Goal: Transaction & Acquisition: Book appointment/travel/reservation

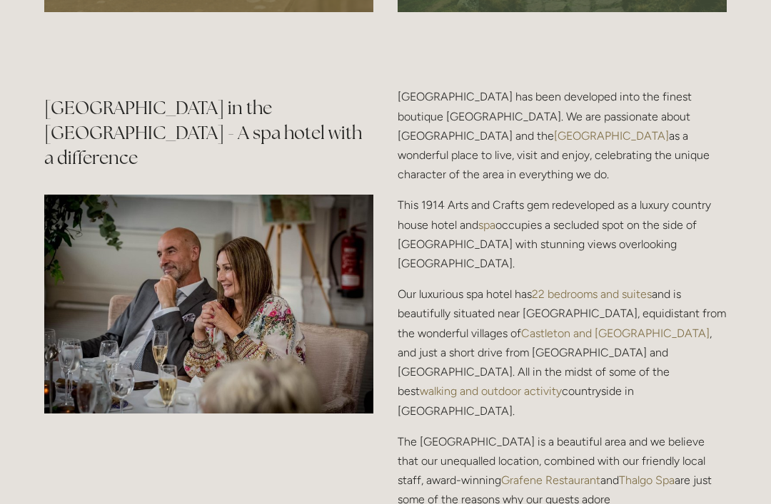
scroll to position [1638, 0]
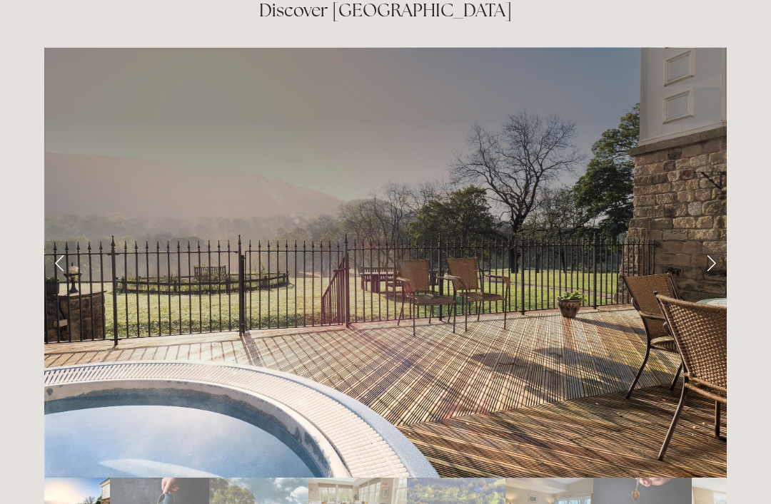
click at [708, 242] on link "Next Slide" at bounding box center [710, 263] width 31 height 43
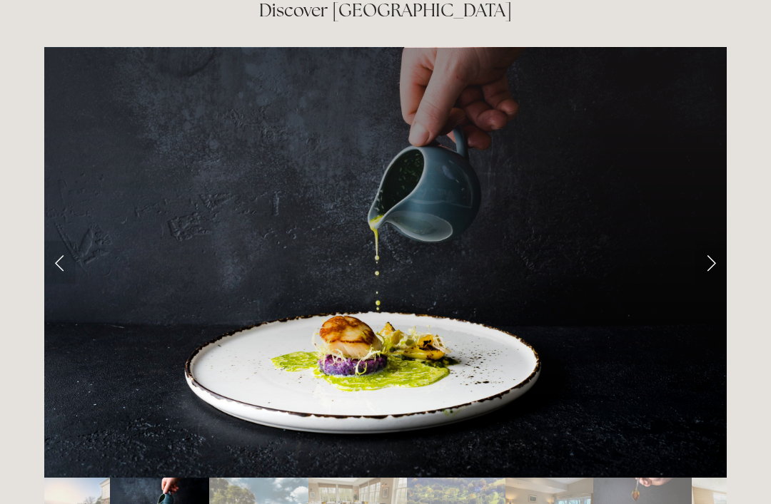
click at [705, 241] on link "Next Slide" at bounding box center [710, 262] width 31 height 43
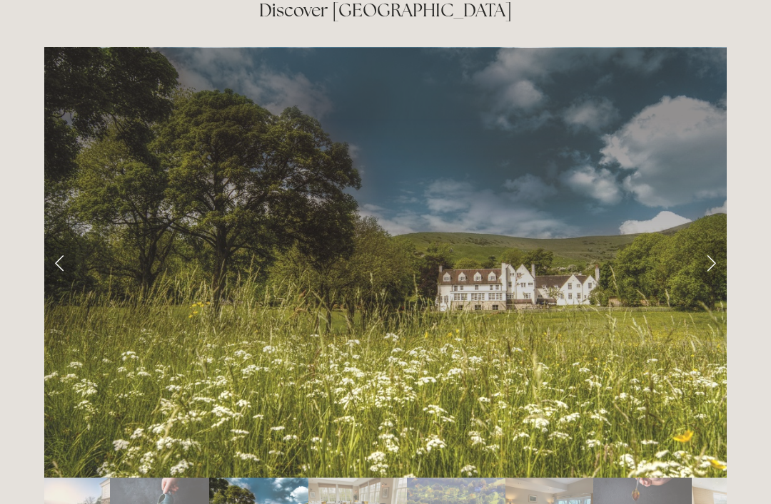
click at [711, 241] on link "Next Slide" at bounding box center [710, 262] width 31 height 43
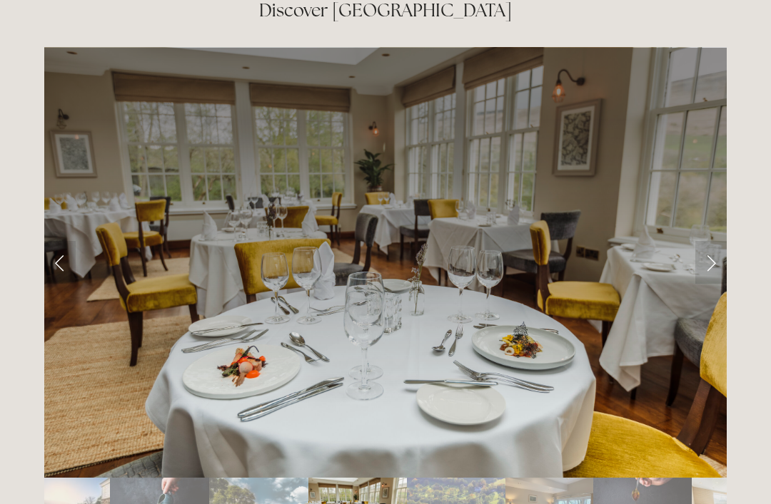
click at [719, 241] on link "Next Slide" at bounding box center [710, 262] width 31 height 43
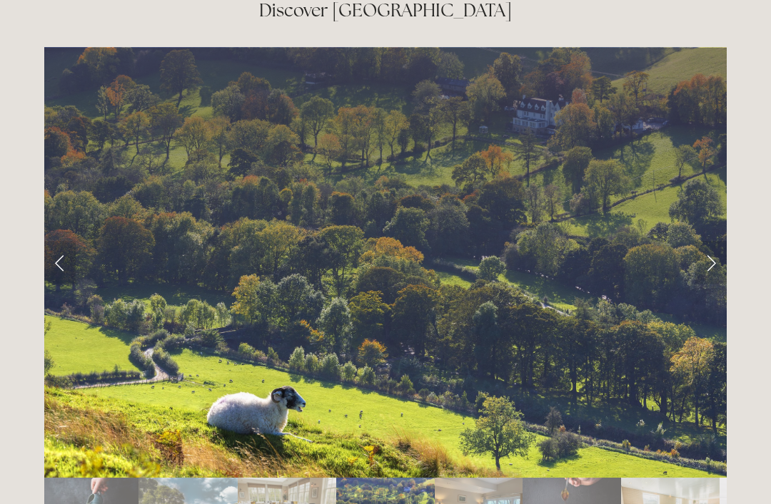
click at [721, 241] on link "Next Slide" at bounding box center [710, 262] width 31 height 43
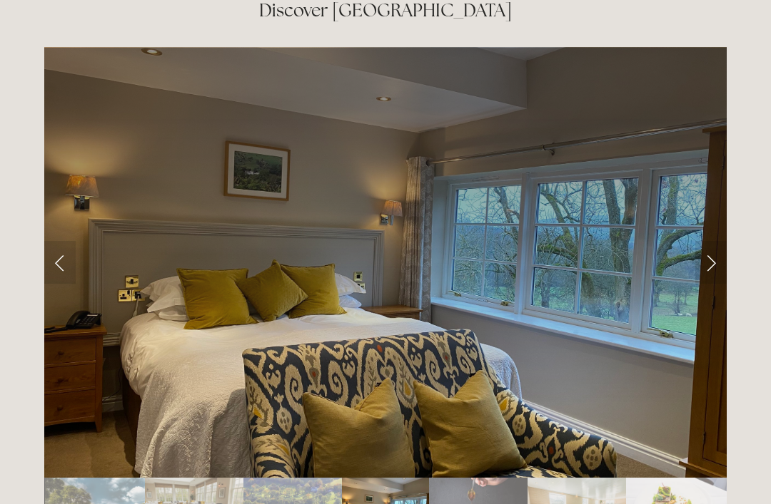
click at [723, 241] on link "Next Slide" at bounding box center [710, 262] width 31 height 43
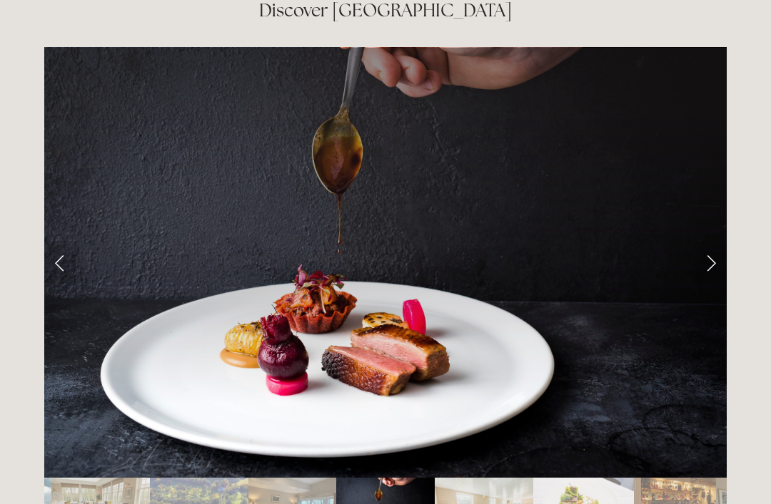
click at [720, 241] on link "Next Slide" at bounding box center [710, 262] width 31 height 43
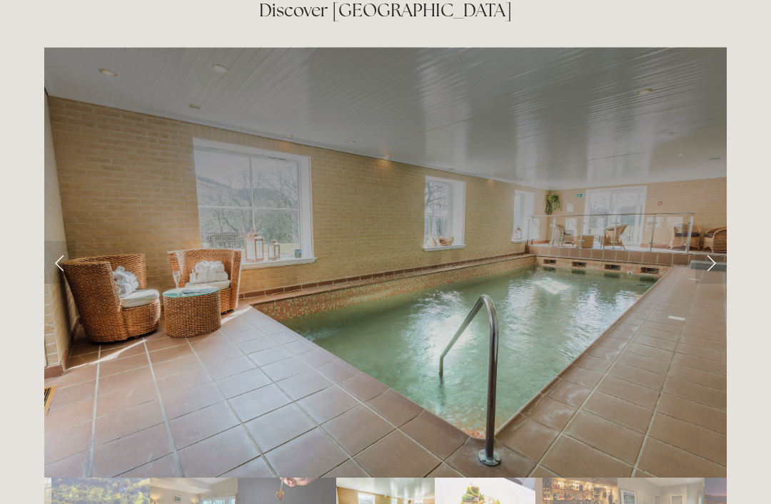
click at [715, 241] on link "Next Slide" at bounding box center [710, 262] width 31 height 43
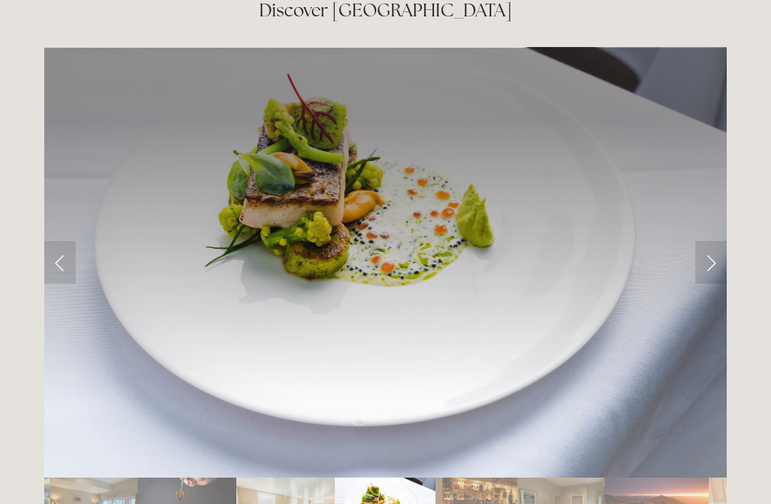
click at [716, 241] on link "Next Slide" at bounding box center [710, 262] width 31 height 43
click at [708, 241] on link "Next Slide" at bounding box center [710, 262] width 31 height 43
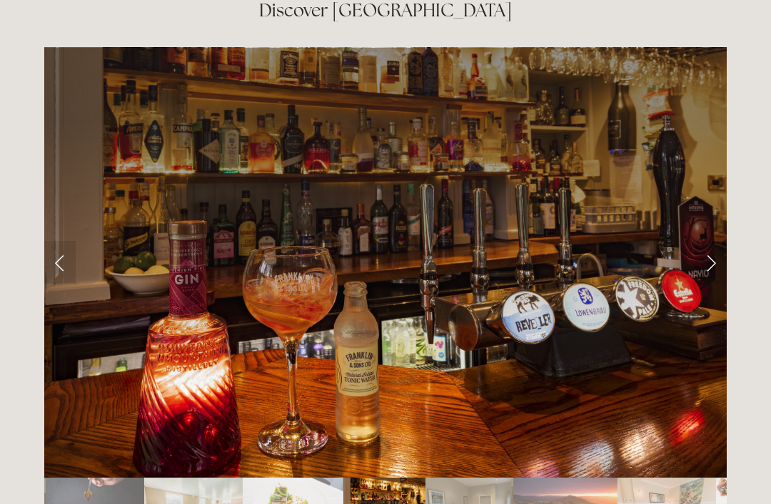
click at [707, 241] on link "Next Slide" at bounding box center [710, 262] width 31 height 43
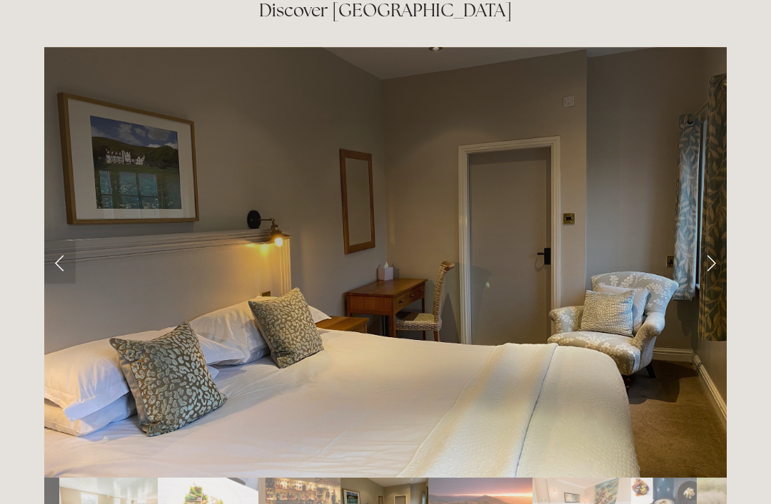
click at [704, 241] on link "Next Slide" at bounding box center [710, 262] width 31 height 43
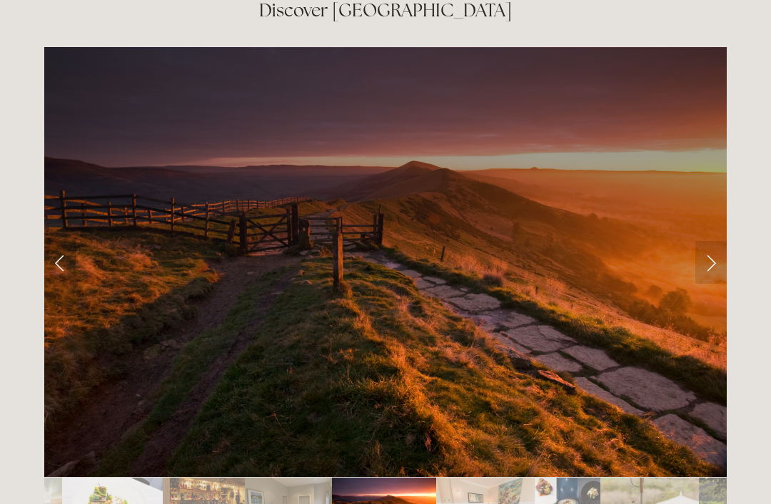
click at [703, 241] on link "Next Slide" at bounding box center [710, 262] width 31 height 43
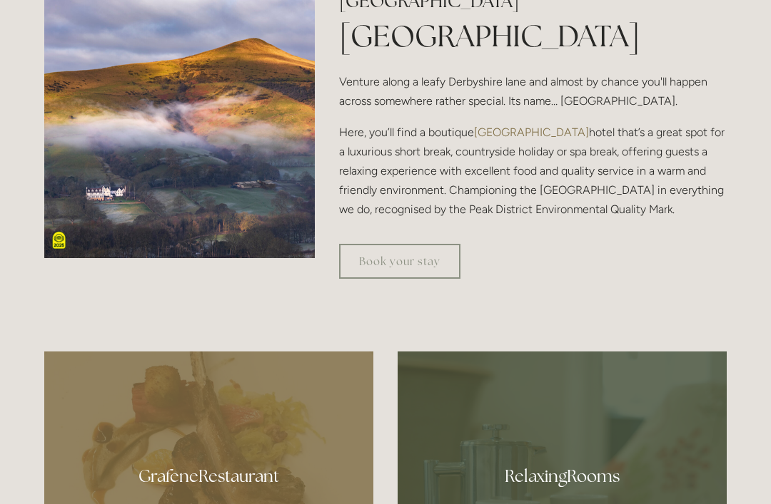
scroll to position [505, 0]
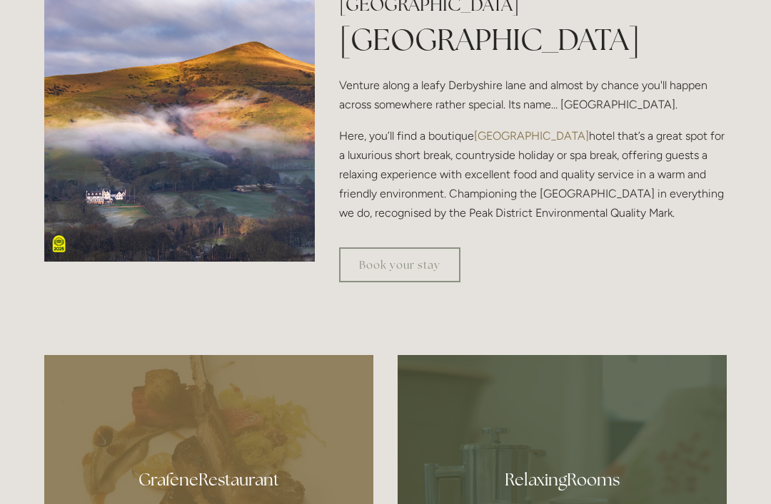
click at [407, 283] on link "Book your stay" at bounding box center [399, 265] width 121 height 35
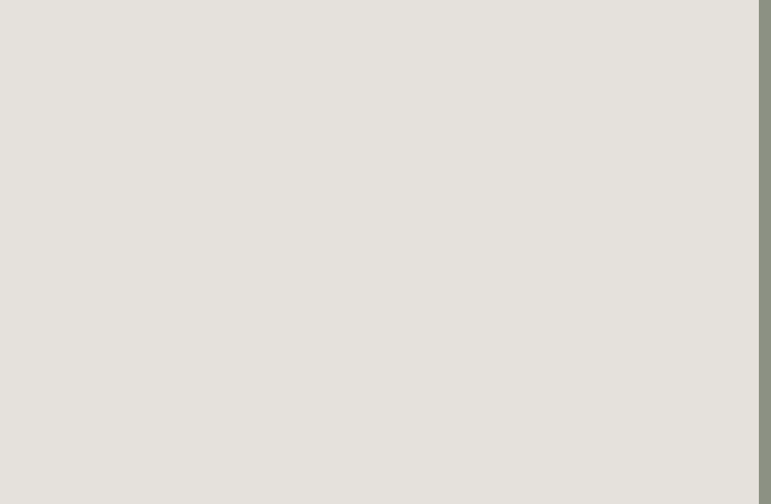
scroll to position [59, 12]
